Goal: Navigation & Orientation: Find specific page/section

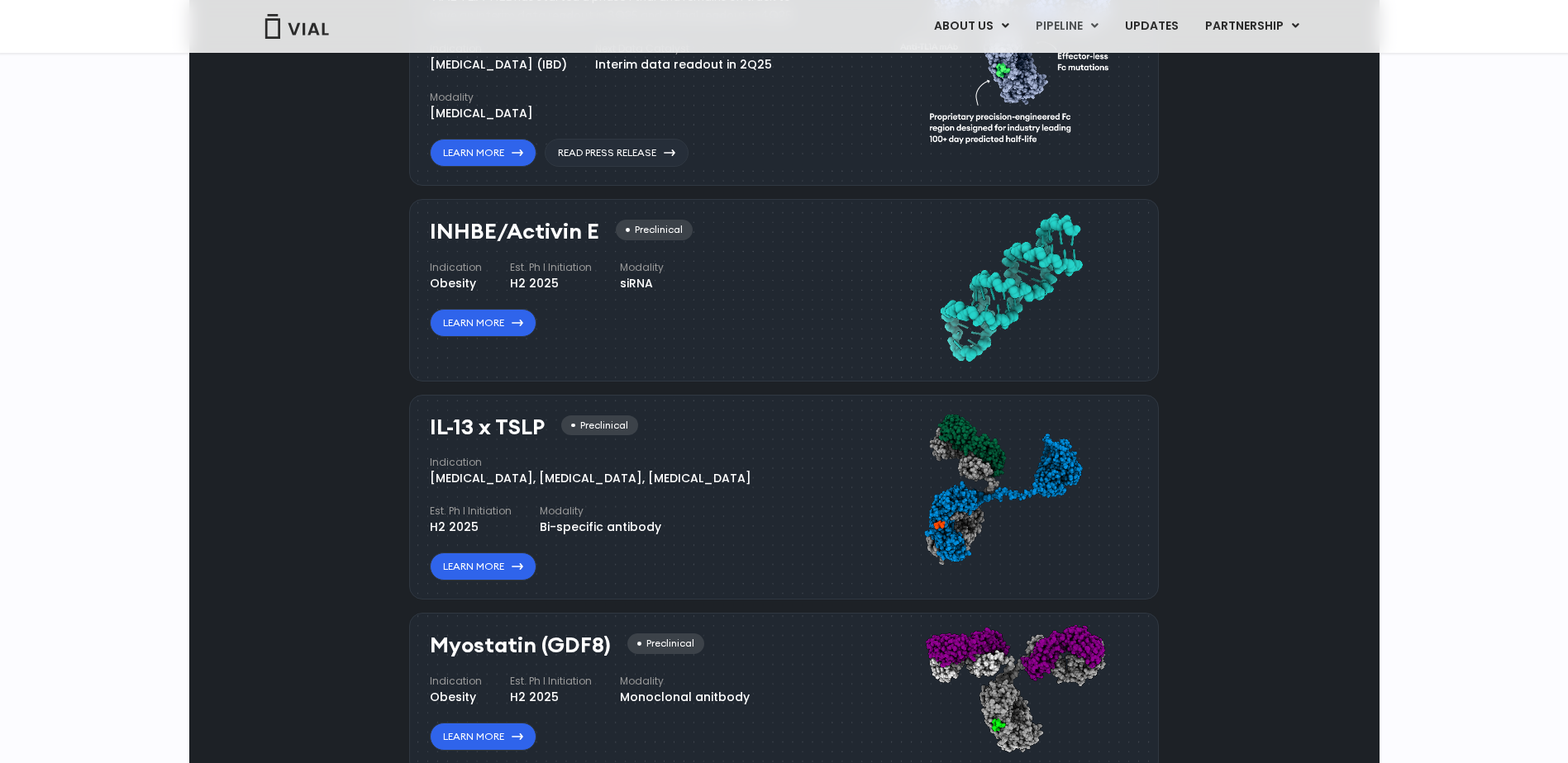
scroll to position [1208, 0]
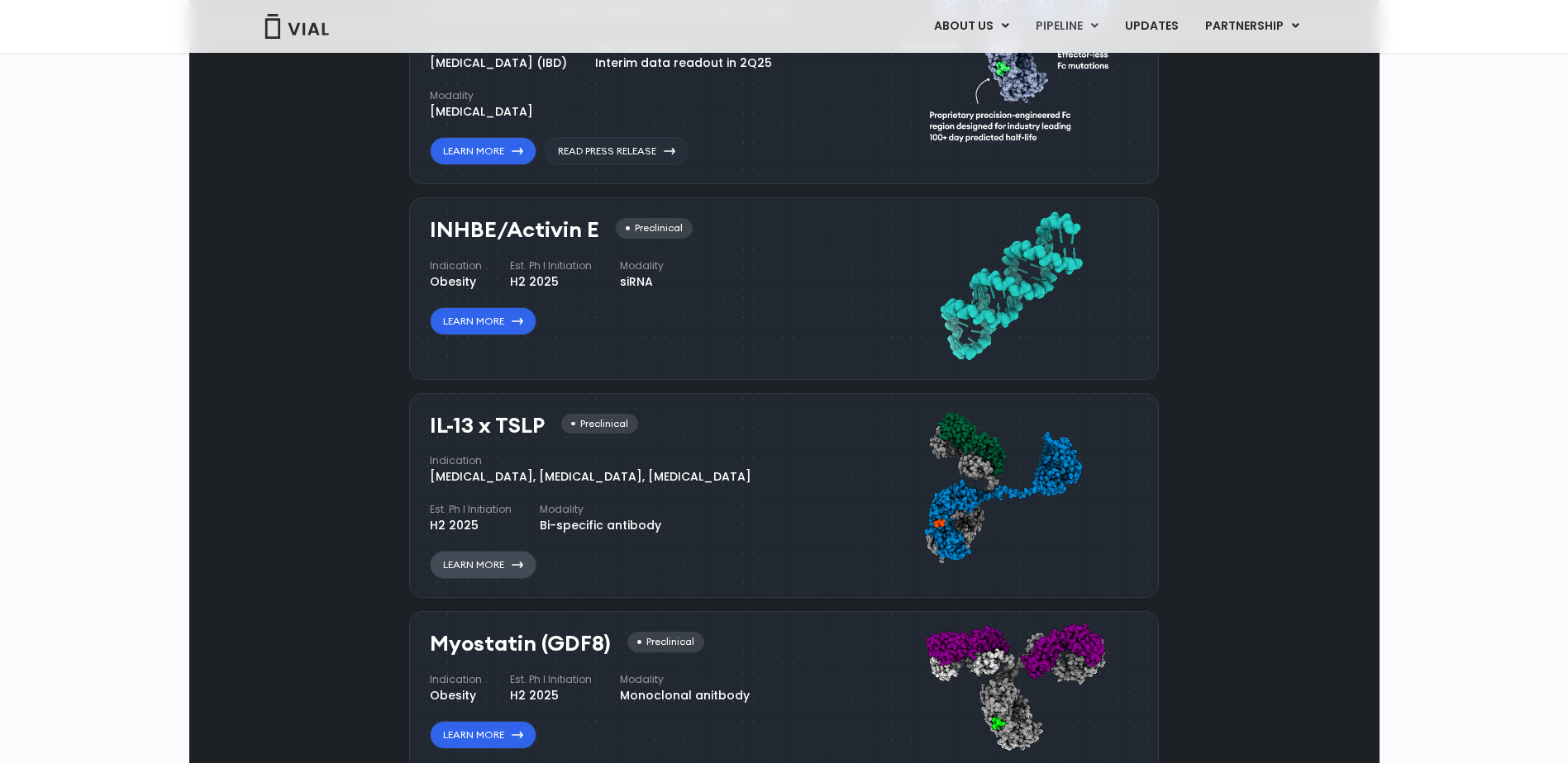
click at [484, 562] on link "Learn More" at bounding box center [483, 565] width 106 height 28
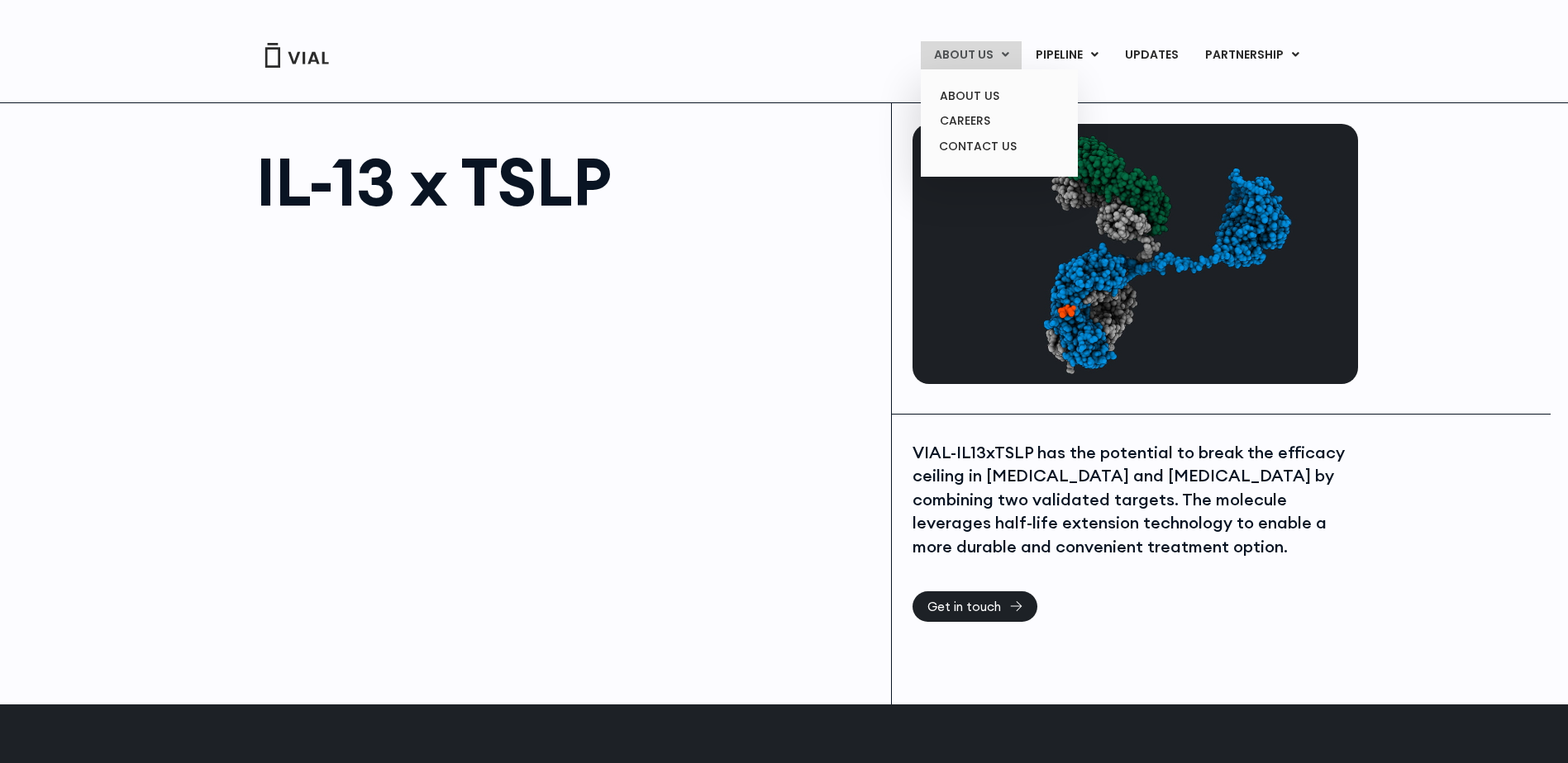
click at [972, 41] on link "ABOUT US" at bounding box center [972, 55] width 101 height 28
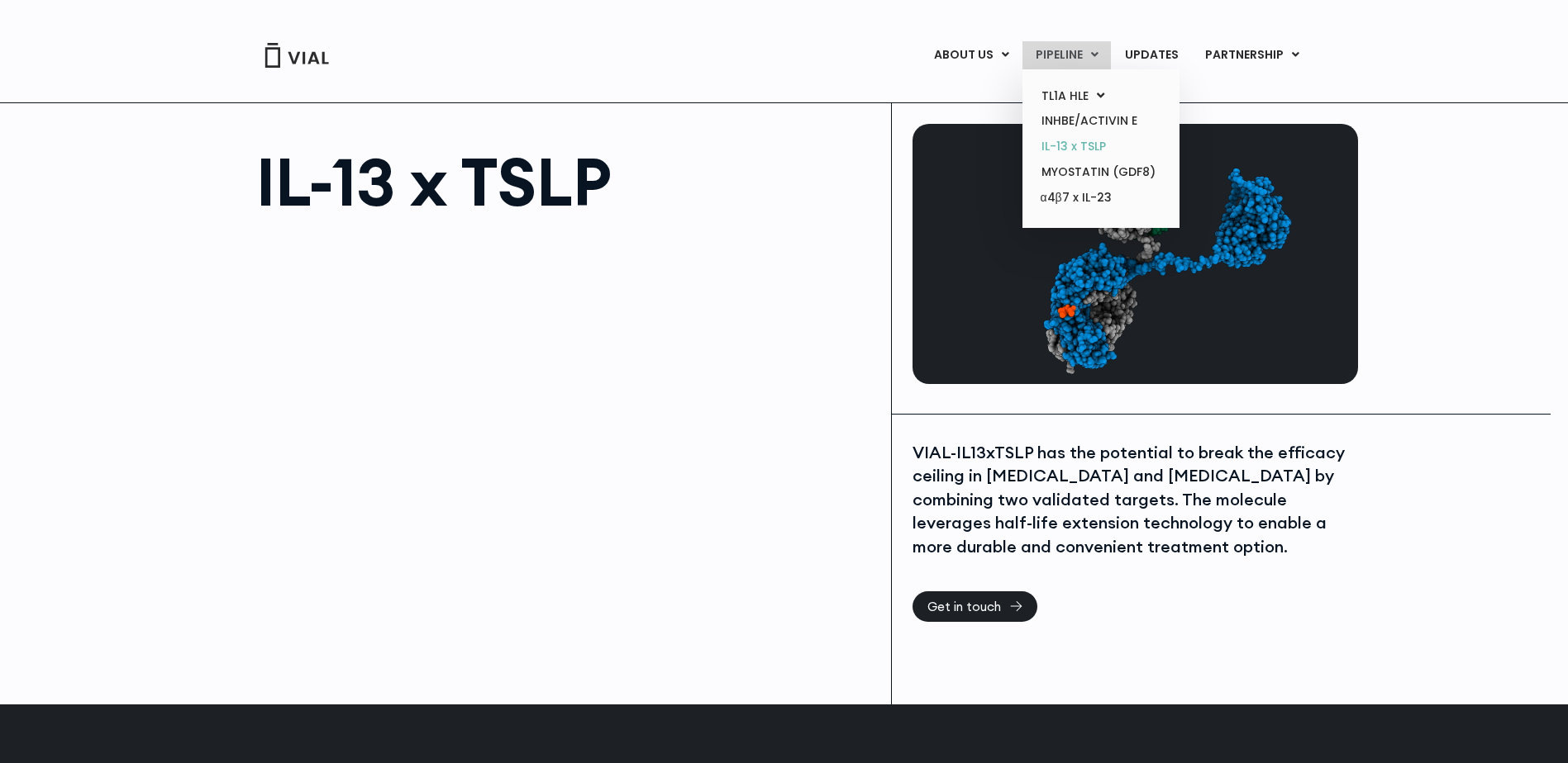
click at [1076, 134] on link "IL-13 x TSLP" at bounding box center [1100, 147] width 144 height 25
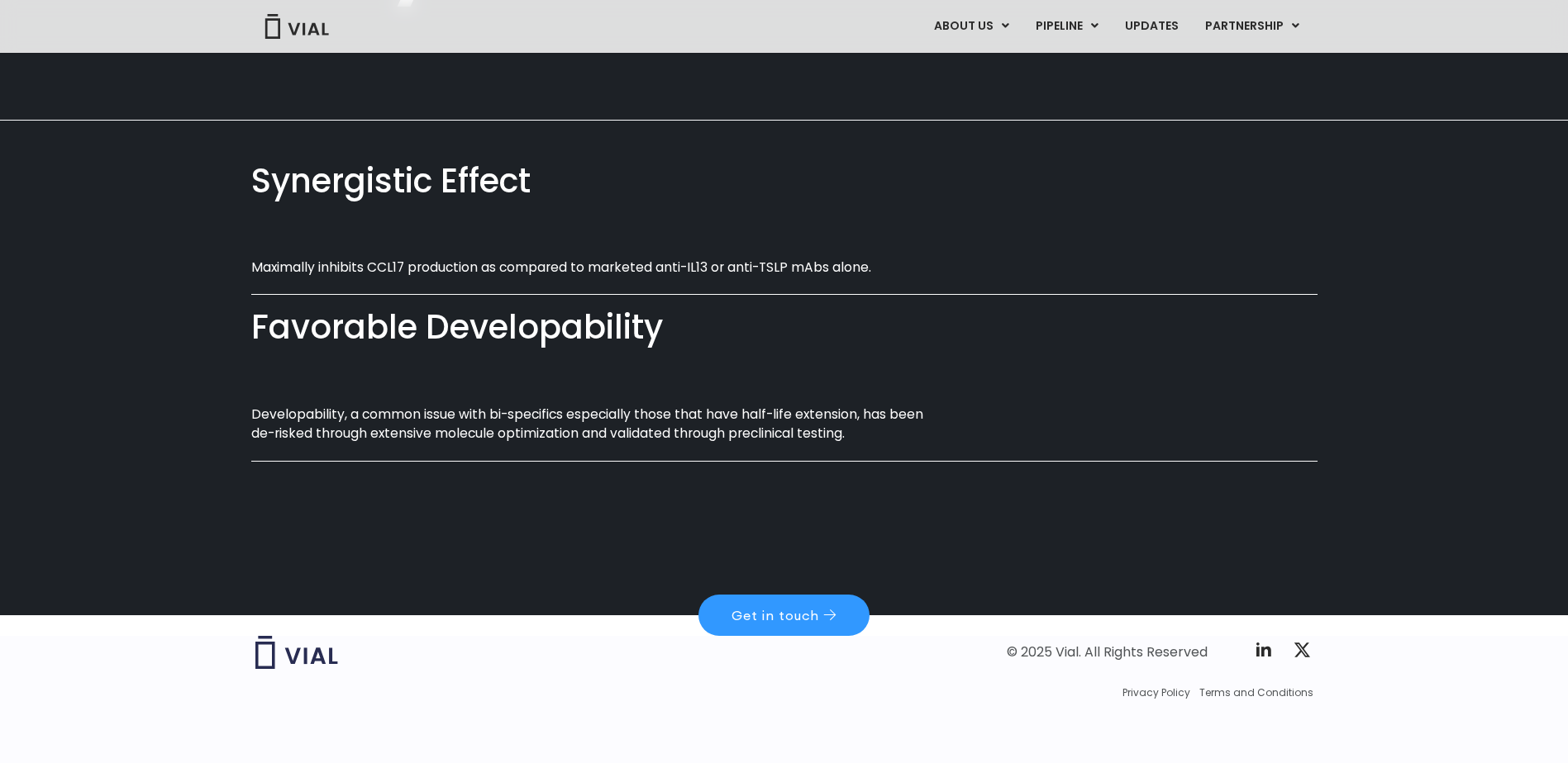
scroll to position [893, 0]
